Goal: Task Accomplishment & Management: Complete application form

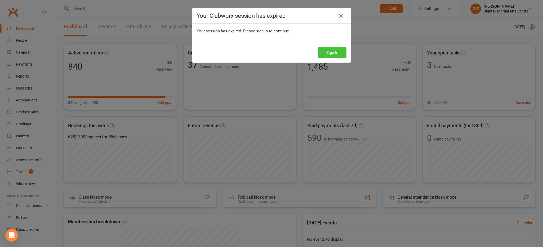
click at [337, 53] on button "Sign In" at bounding box center [332, 52] width 28 height 11
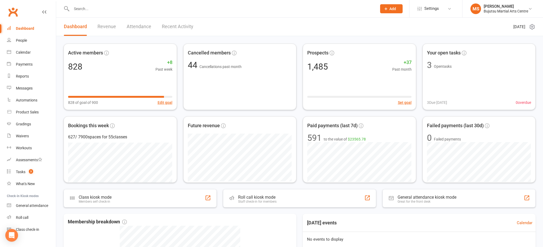
click at [169, 11] on input "text" at bounding box center [222, 8] width 304 height 7
type input "o"
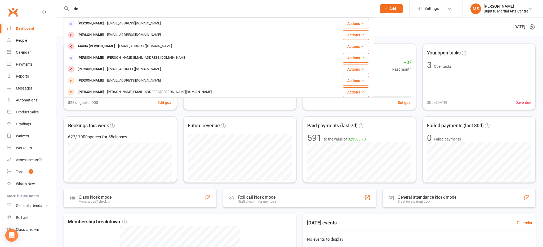
type input "d"
type input "deena.ozman"
click at [29, 38] on link "People" at bounding box center [31, 40] width 49 height 12
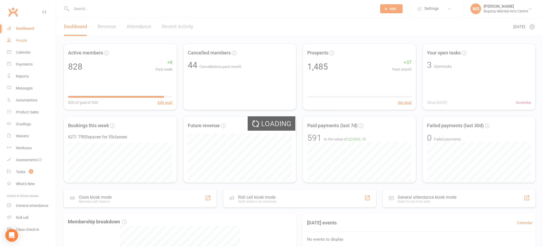
select select "100"
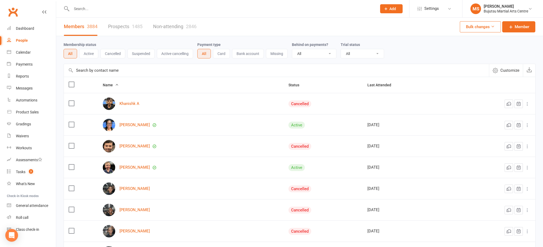
click at [118, 24] on link "Prospects 1485" at bounding box center [125, 26] width 34 height 18
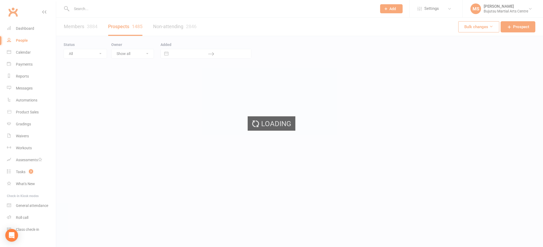
select select "100"
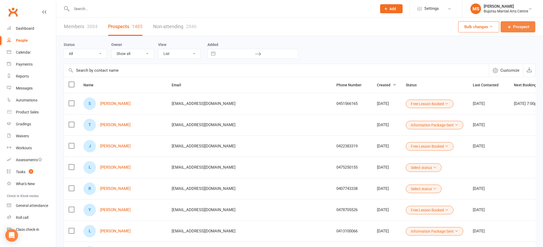
click at [516, 27] on span "Prospect" at bounding box center [522, 27] width 16 height 6
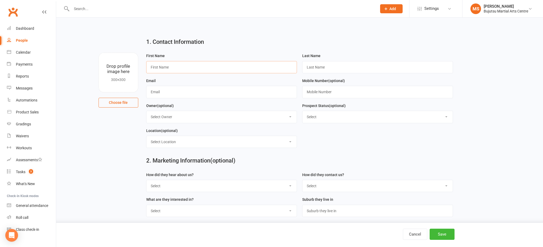
click at [248, 69] on input "text" at bounding box center [221, 67] width 151 height 12
type input "Deena"
type input "Osman"
click at [320, 91] on input "text" at bounding box center [377, 92] width 151 height 12
paste input "mailto:deena.ozman4@gmail.com"
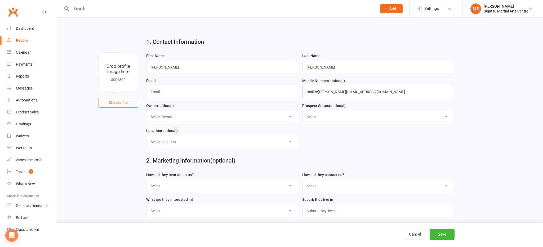
drag, startPoint x: 319, startPoint y: 92, endPoint x: 306, endPoint y: 106, distance: 19.2
click at [318, 93] on input "mailto:deena.ozman4@gmail.com" at bounding box center [377, 92] width 151 height 12
type input "deena.ozman4@gmail.com"
click at [209, 93] on input "text" at bounding box center [221, 92] width 151 height 12
paste input "mailto:deena.ozman4@gmail.com"
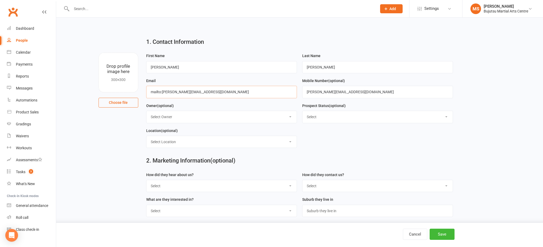
drag, startPoint x: 163, startPoint y: 91, endPoint x: 158, endPoint y: 95, distance: 6.4
click at [163, 91] on input "mailto:deena.ozman4@gmail.com" at bounding box center [221, 92] width 151 height 12
type input "deena.ozman4@gmail.com"
click at [366, 91] on input "deena.ozman4@gmail.com" at bounding box center [377, 92] width 151 height 12
type input "d"
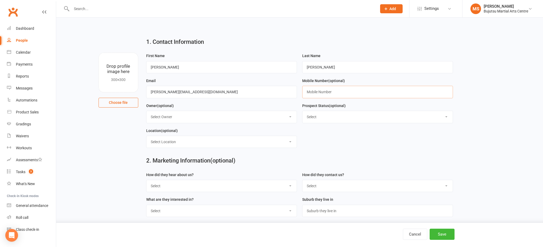
type input "v"
paste input "0452000822"
type input "0452000822"
click at [323, 115] on select "Select Initial Inquiry Information Package Sent Free Lesson Booked Follow Up Em…" at bounding box center [378, 117] width 150 height 12
select select "Information Package Sent"
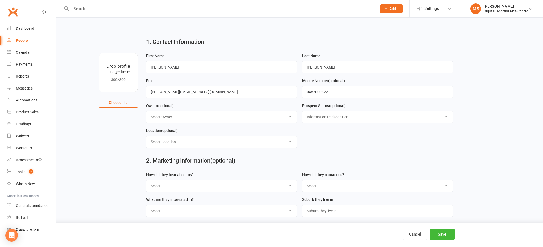
click at [303, 111] on select "Select Initial Inquiry Information Package Sent Free Lesson Booked Follow Up Em…" at bounding box center [378, 117] width 150 height 12
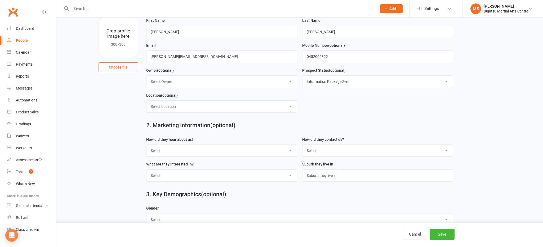
scroll to position [47, 0]
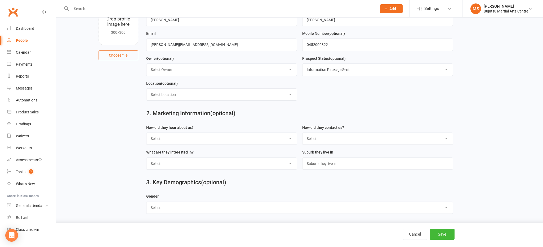
click at [181, 140] on select "Select Google Other Social Media Through A Friend Walk by Referred" at bounding box center [222, 139] width 150 height 12
select select "Google"
click at [147, 133] on select "Select Google Other Social Media Through A Friend Walk by Referred" at bounding box center [222, 139] width 150 height 12
click at [326, 138] on select "Select Phone Email In-Facility Social Media Website Chat" at bounding box center [378, 139] width 150 height 12
select select "Email"
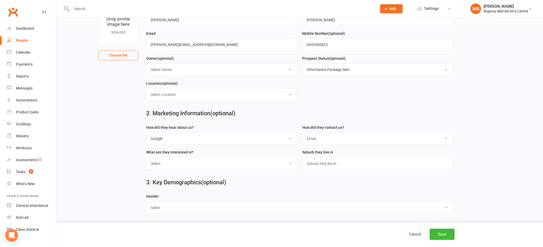
click at [303, 133] on select "Select Phone Email In-Facility Social Media Website Chat" at bounding box center [378, 139] width 150 height 12
click at [247, 160] on select "Select BJJ Boxing Gym Iaido Jodo Karate Karate for Toddlers Kobudo Kids BJJ Kid…" at bounding box center [222, 163] width 150 height 12
select select "Muay Thai"
click at [147, 157] on select "Select BJJ Boxing Gym Iaido Jodo Karate Karate for Toddlers Kobudo Kids BJJ Kid…" at bounding box center [222, 163] width 150 height 12
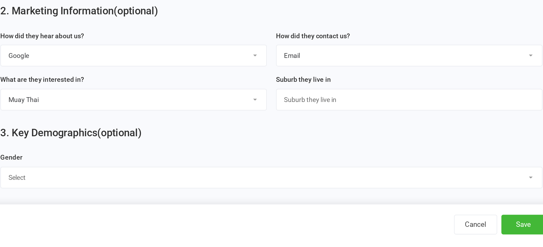
click at [261, 208] on select "Select Male Female" at bounding box center [300, 207] width 306 height 12
select select "Female"
click at [147, 201] on select "Select Male Female" at bounding box center [300, 207] width 306 height 12
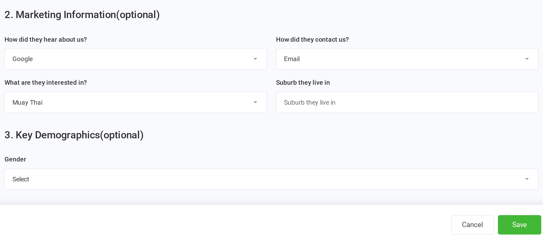
scroll to position [47, 0]
drag, startPoint x: 439, startPoint y: 233, endPoint x: 415, endPoint y: 233, distance: 23.9
click at [439, 233] on button "Save" at bounding box center [442, 233] width 25 height 11
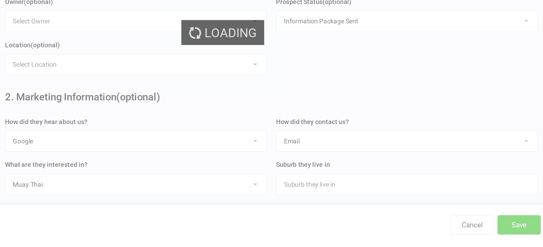
scroll to position [17, 0]
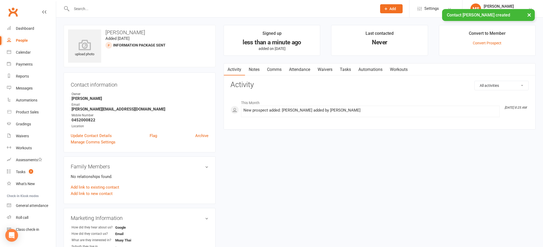
click at [277, 71] on link "Comms" at bounding box center [275, 69] width 22 height 12
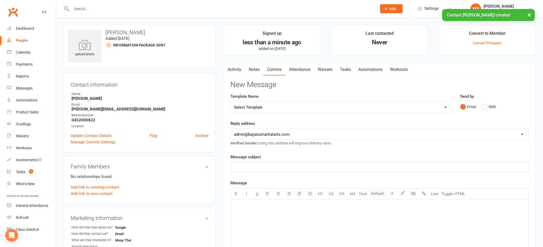
click at [284, 106] on select "Select Template [Email] Japan Karate Association Annual Registration [Email] Ry…" at bounding box center [341, 107] width 221 height 11
select select "29"
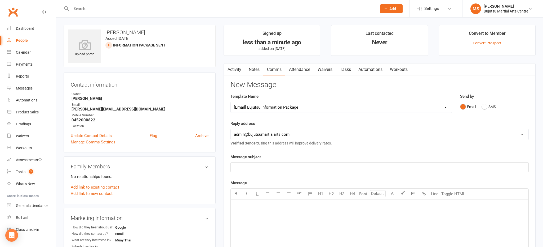
click at [231, 102] on select "Select Template [Email] Japan Karate Association Annual Registration [Email] Ry…" at bounding box center [341, 107] width 221 height 11
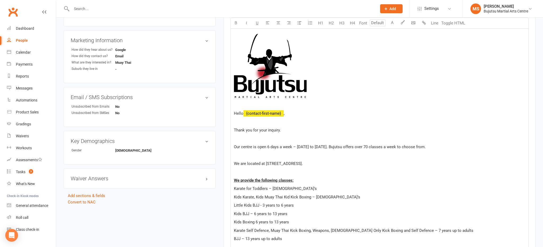
scroll to position [178, 0]
click at [438, 147] on p "Our centre is open 6 days a week – Monday to Saturday. Bujutsu offers over 70 c…" at bounding box center [380, 146] width 292 height 6
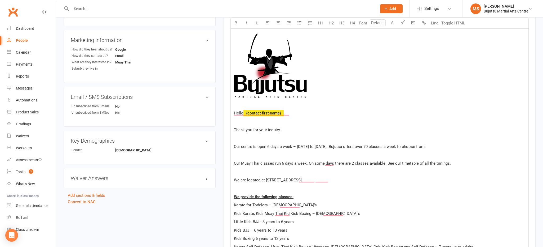
scroll to position [178, 0]
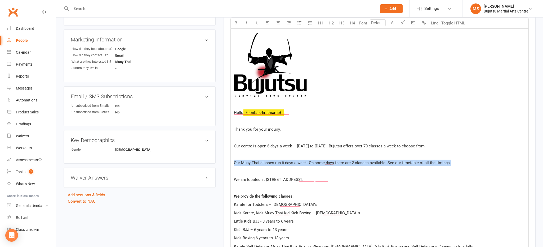
drag, startPoint x: 437, startPoint y: 161, endPoint x: 228, endPoint y: 158, distance: 208.9
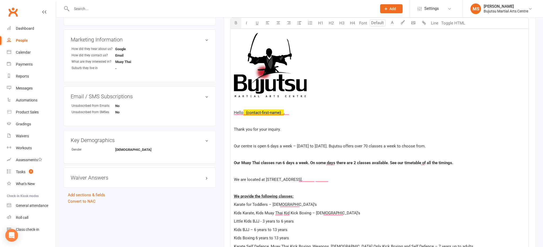
click at [236, 21] on icon "button" at bounding box center [236, 23] width 4 height 4
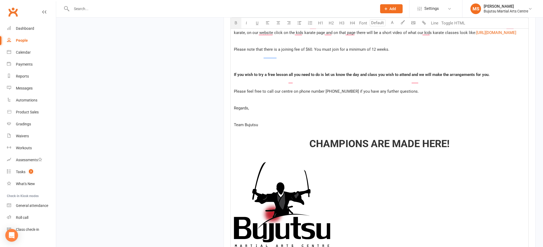
scroll to position [663, 0]
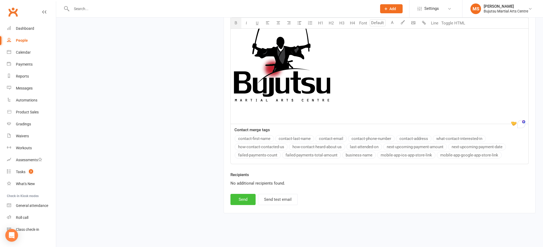
click at [248, 200] on button "Send" at bounding box center [243, 199] width 25 height 11
select select
